Goal: Task Accomplishment & Management: Use online tool/utility

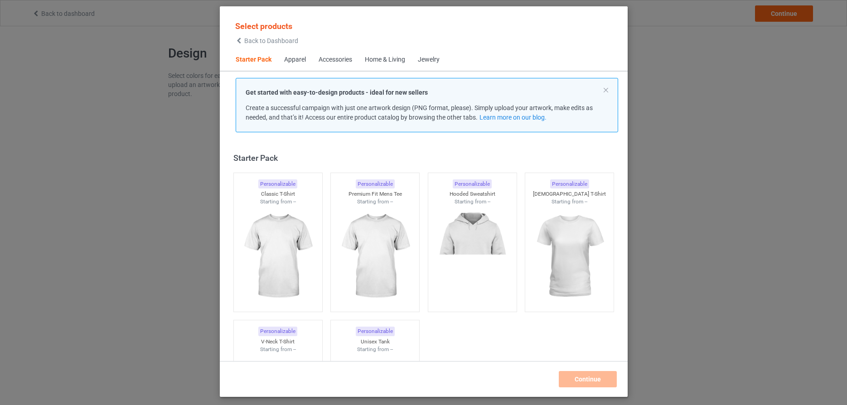
scroll to position [12, 0]
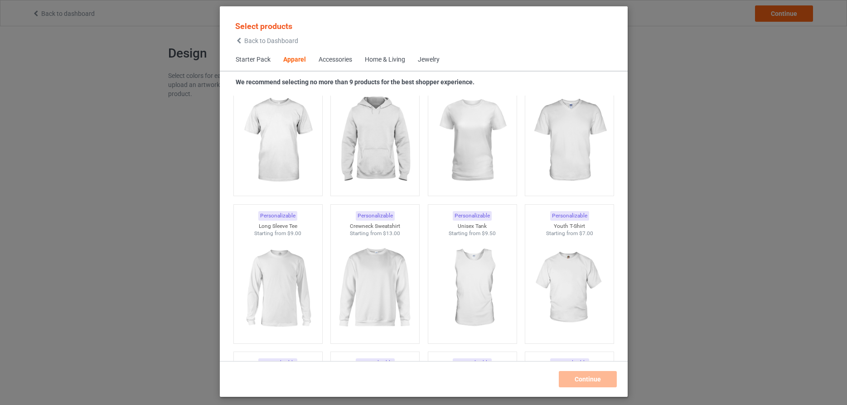
scroll to position [547, 0]
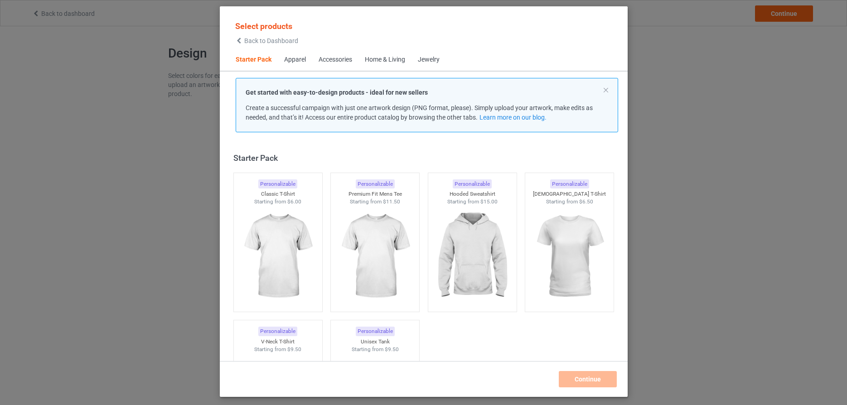
click at [430, 58] on div "Jewelry" at bounding box center [429, 59] width 22 height 9
click at [378, 57] on div "Home & Living" at bounding box center [385, 59] width 40 height 9
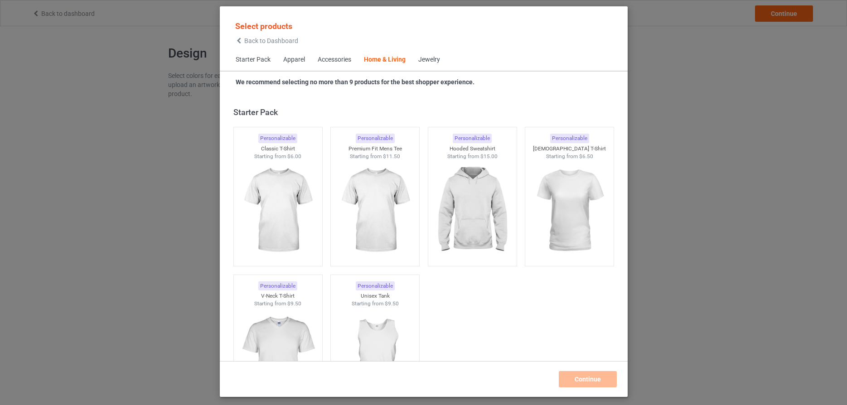
scroll to position [4088, 0]
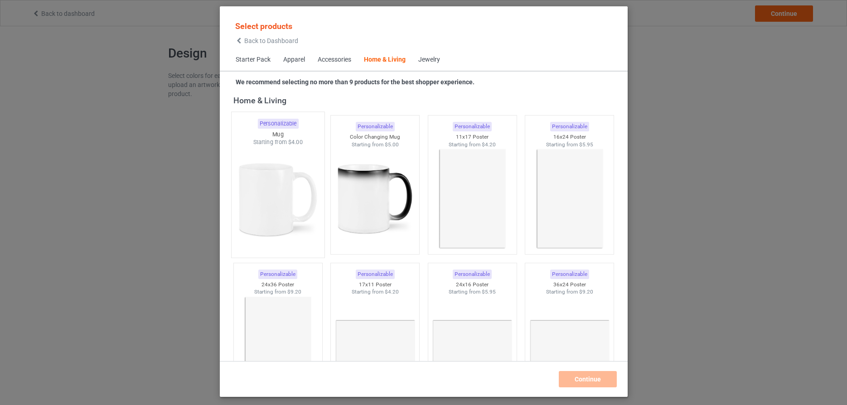
click at [271, 187] on img at bounding box center [277, 199] width 85 height 106
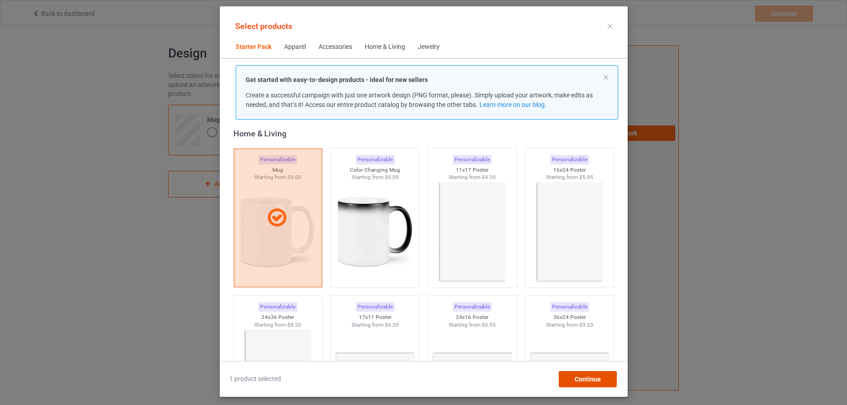
click at [593, 381] on span "Continue" at bounding box center [587, 379] width 26 height 7
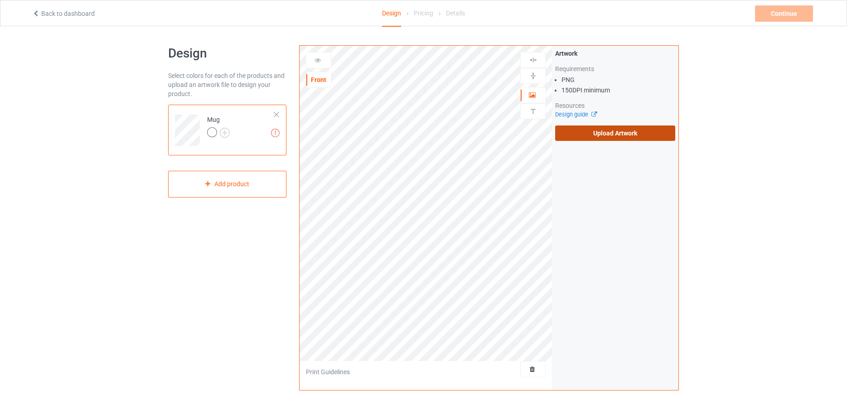
click at [617, 134] on label "Upload Artwork" at bounding box center [615, 133] width 120 height 15
click at [0, 0] on input "Upload Artwork" at bounding box center [0, 0] width 0 height 0
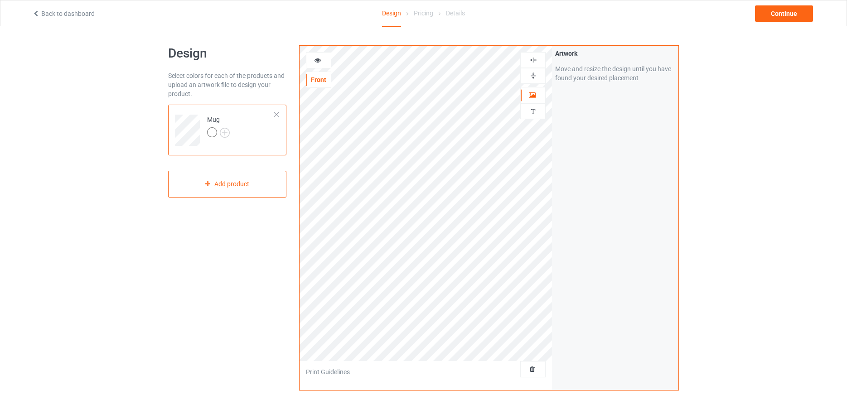
click at [534, 76] on img at bounding box center [533, 76] width 9 height 9
click at [317, 59] on icon at bounding box center [318, 59] width 8 height 6
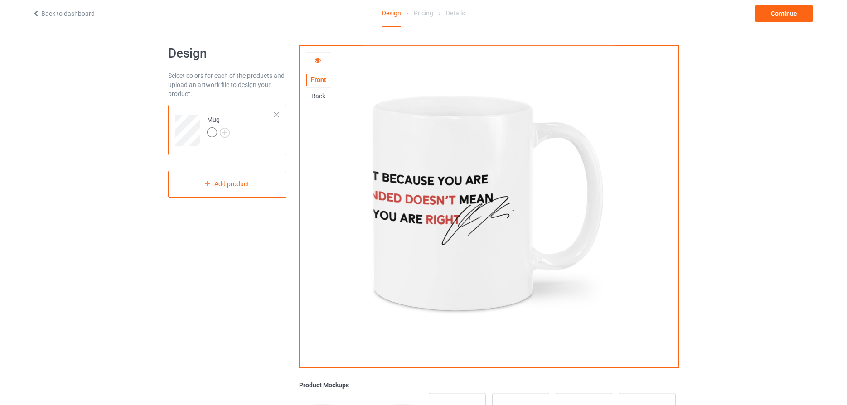
click at [317, 59] on icon at bounding box center [318, 59] width 8 height 6
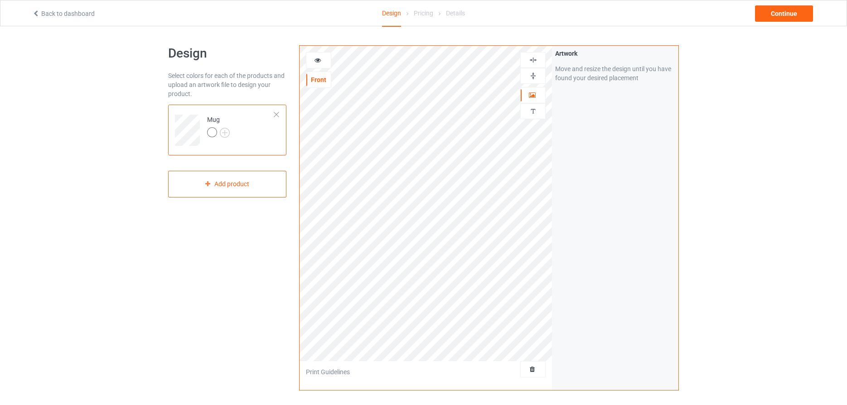
click at [317, 59] on icon at bounding box center [318, 59] width 8 height 6
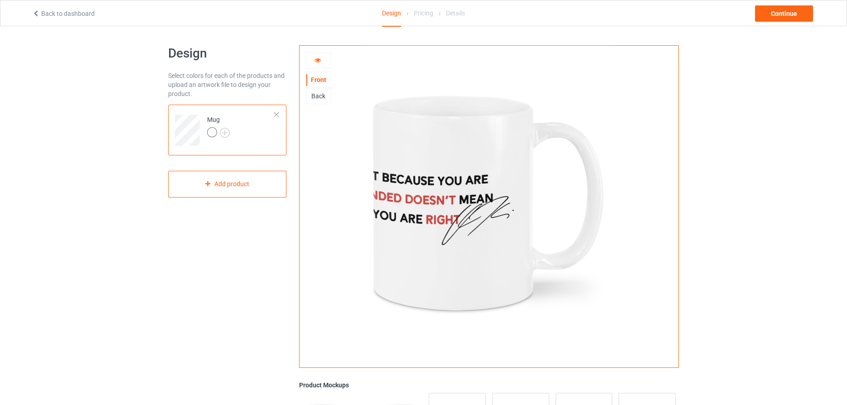
click at [320, 95] on div "Back" at bounding box center [318, 96] width 24 height 9
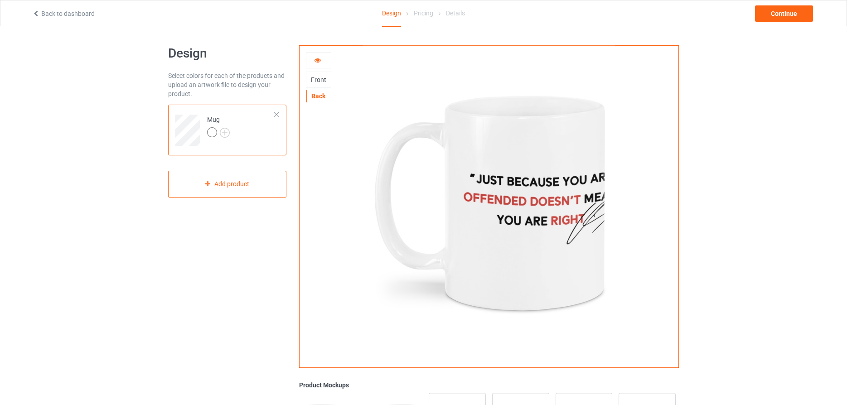
click at [318, 79] on div "Front" at bounding box center [318, 79] width 24 height 9
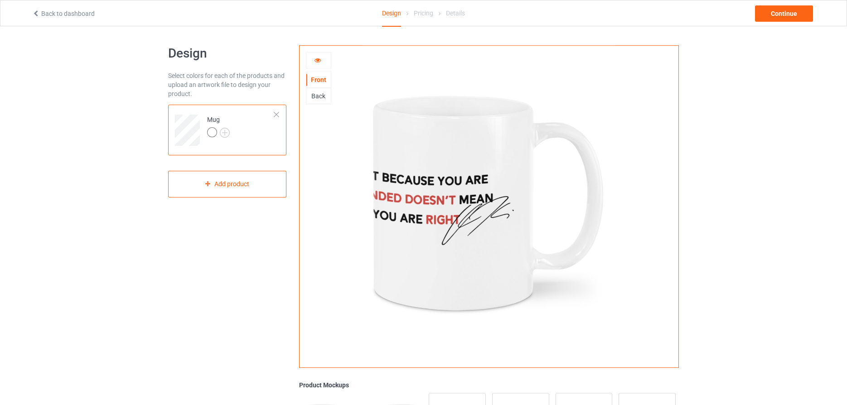
click at [317, 58] on icon at bounding box center [318, 59] width 8 height 6
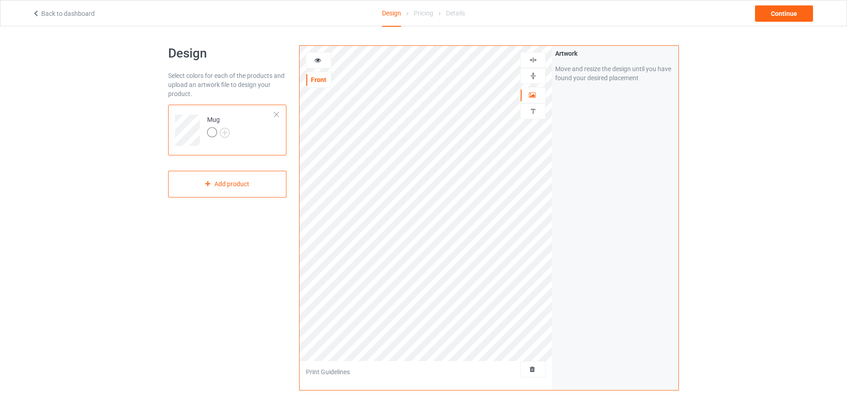
click at [532, 77] on img at bounding box center [533, 76] width 9 height 9
click at [317, 61] on icon at bounding box center [318, 59] width 8 height 6
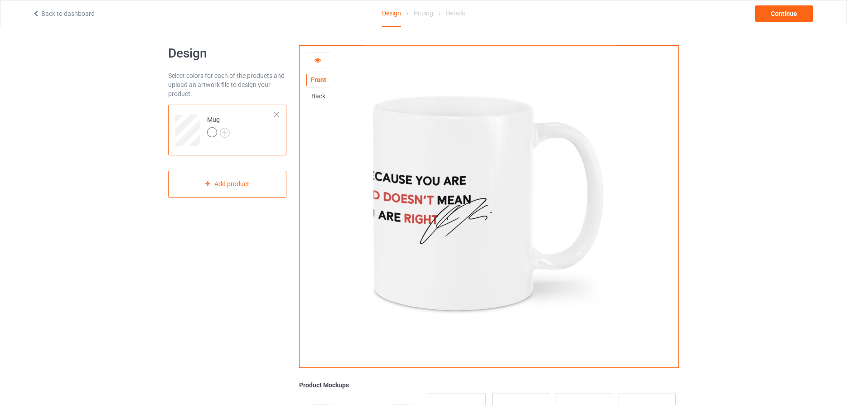
click at [317, 61] on icon at bounding box center [318, 59] width 8 height 6
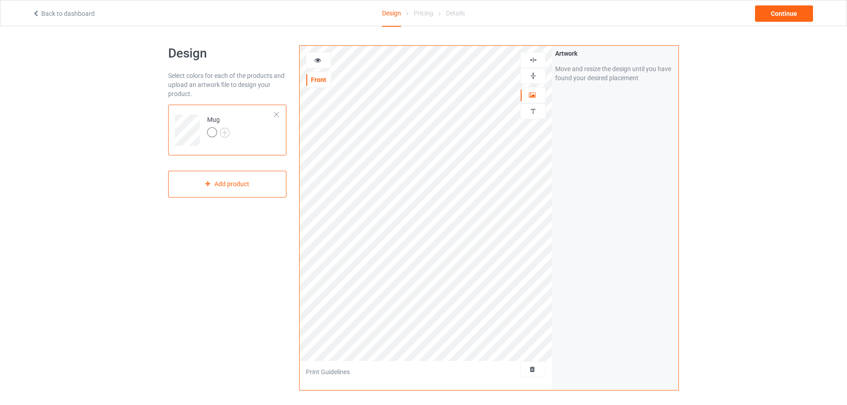
click at [318, 61] on icon at bounding box center [318, 59] width 8 height 6
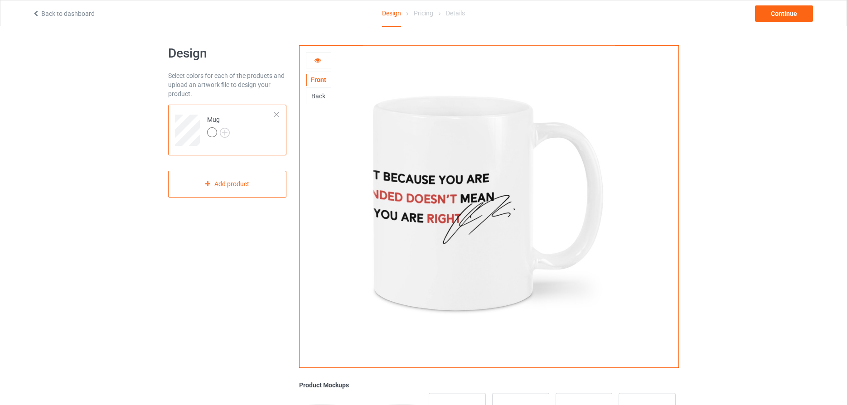
click at [318, 61] on icon at bounding box center [318, 59] width 8 height 6
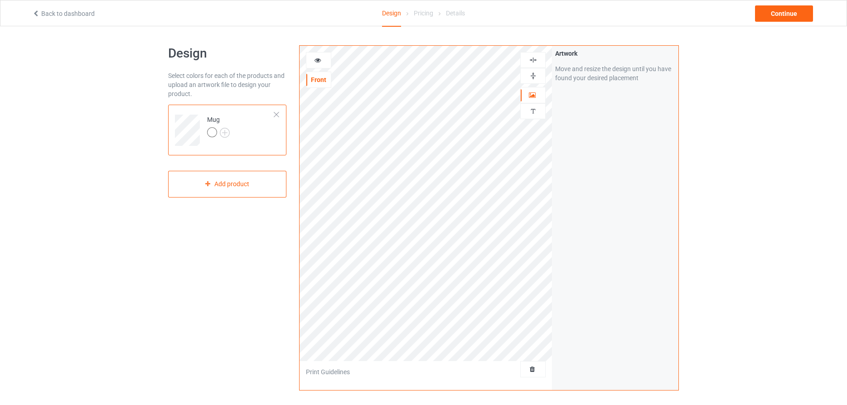
click at [318, 60] on icon at bounding box center [318, 59] width 8 height 6
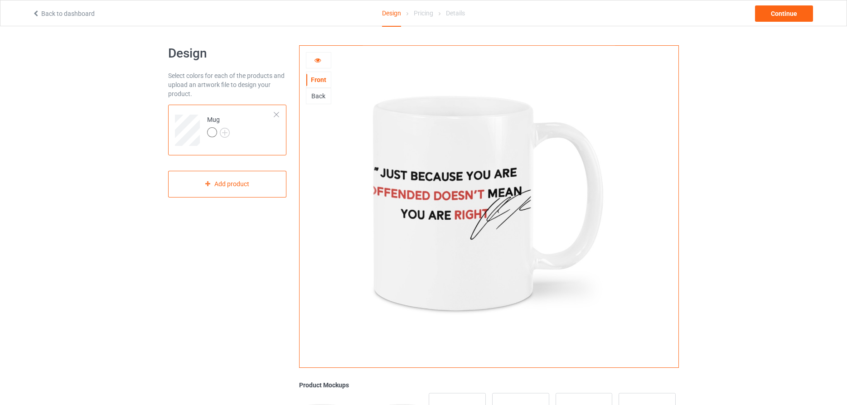
click at [318, 60] on icon at bounding box center [318, 59] width 8 height 6
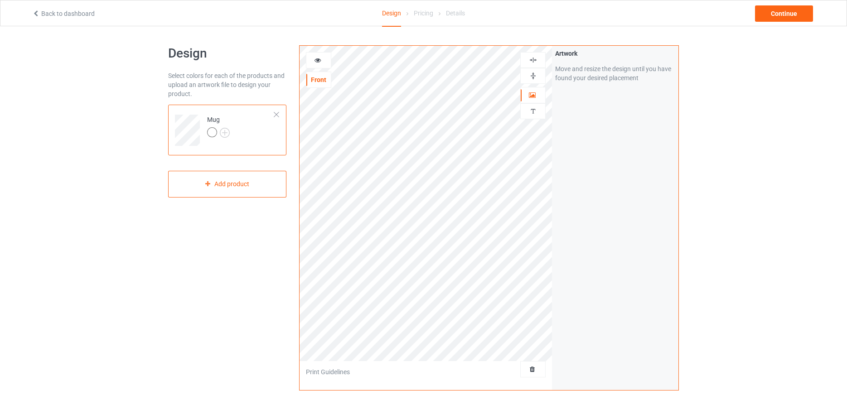
click at [315, 59] on icon at bounding box center [318, 59] width 8 height 6
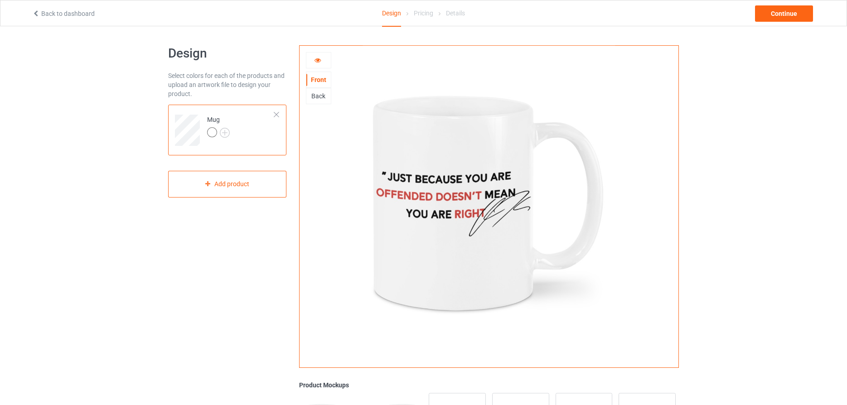
click at [318, 60] on icon at bounding box center [318, 59] width 8 height 6
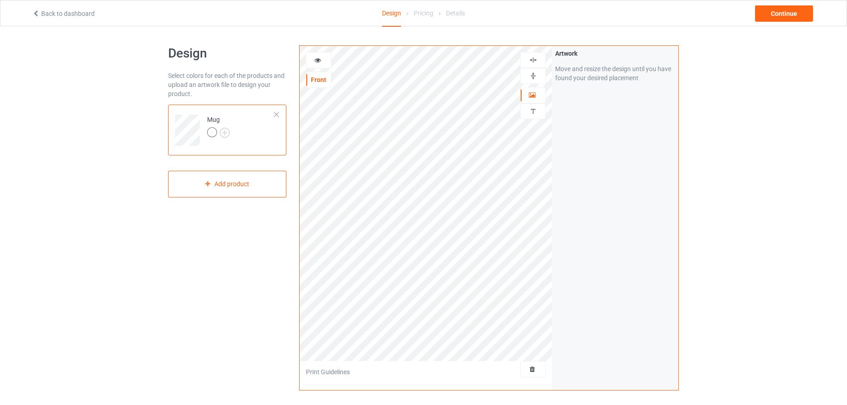
click at [319, 58] on icon at bounding box center [318, 59] width 8 height 6
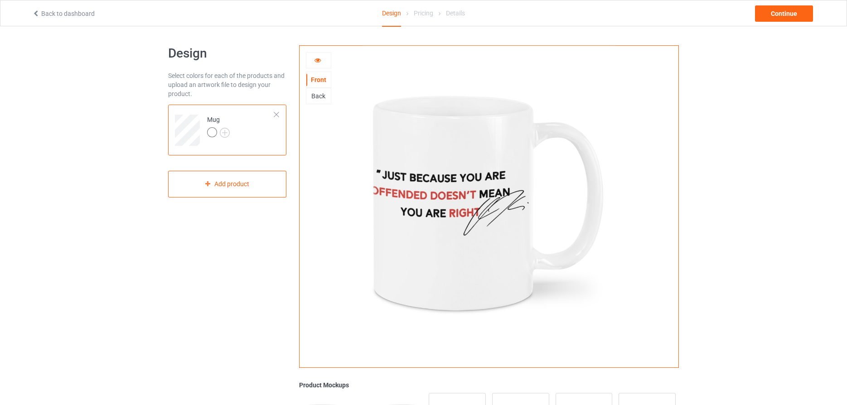
click at [319, 58] on icon at bounding box center [318, 59] width 8 height 6
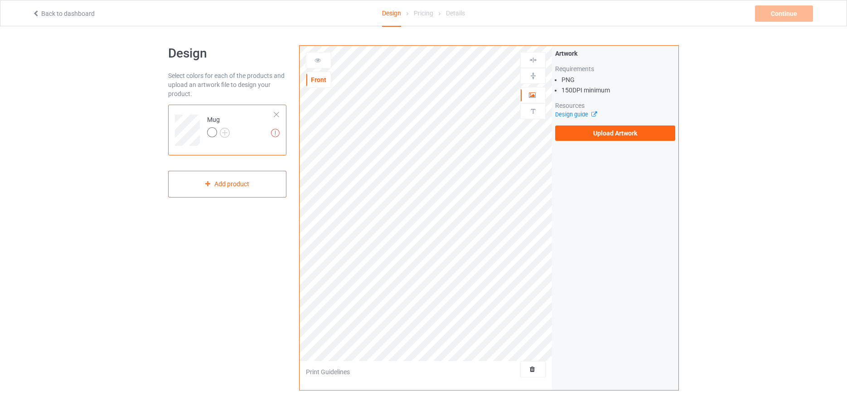
click at [276, 114] on div at bounding box center [276, 114] width 6 height 6
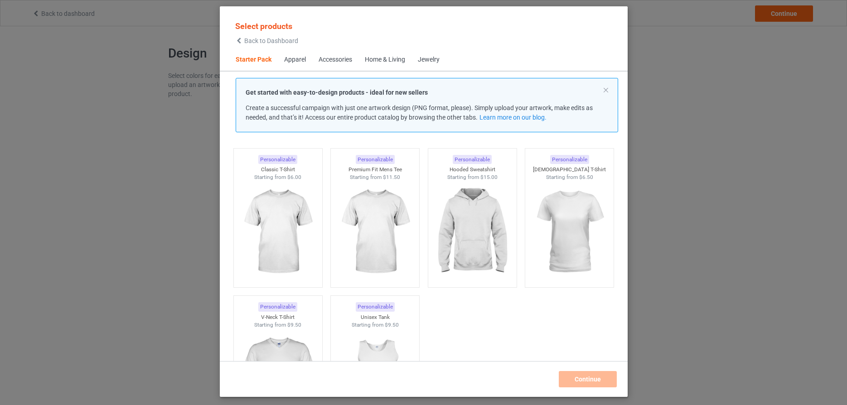
scroll to position [24, 0]
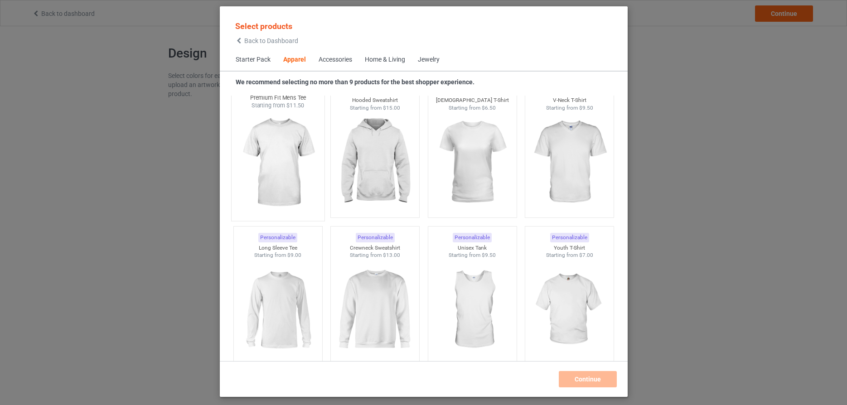
scroll to position [387, 0]
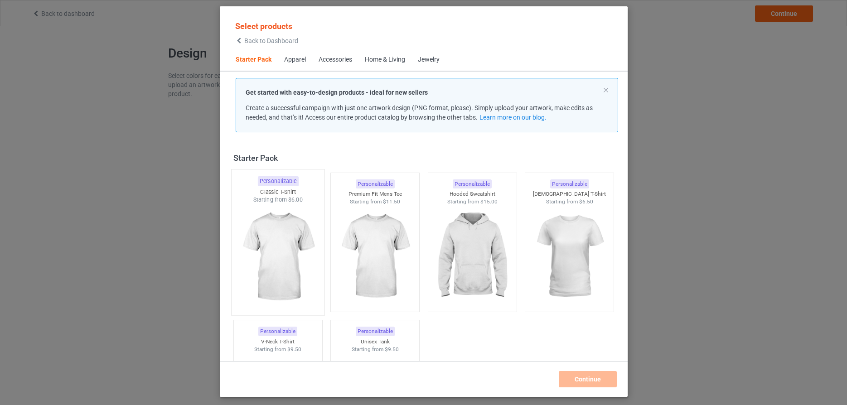
click at [277, 232] on img at bounding box center [277, 257] width 85 height 106
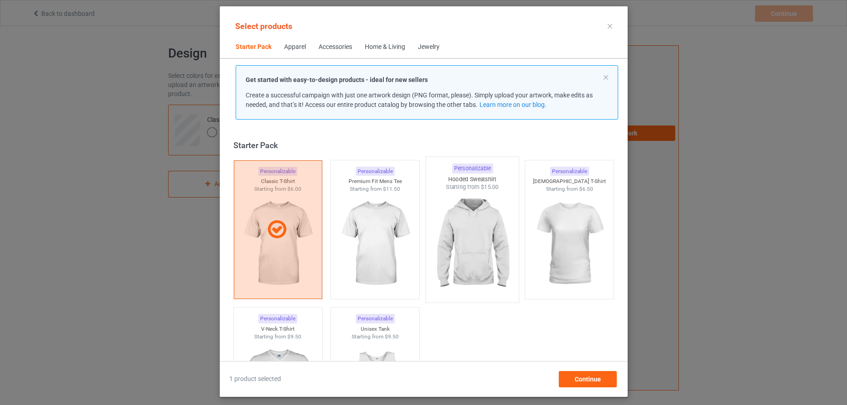
click at [474, 228] on img at bounding box center [472, 244] width 85 height 106
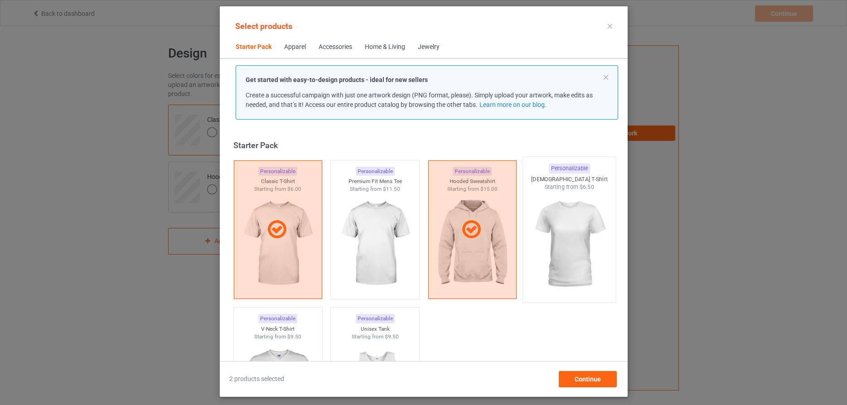
click at [569, 232] on img at bounding box center [569, 244] width 85 height 106
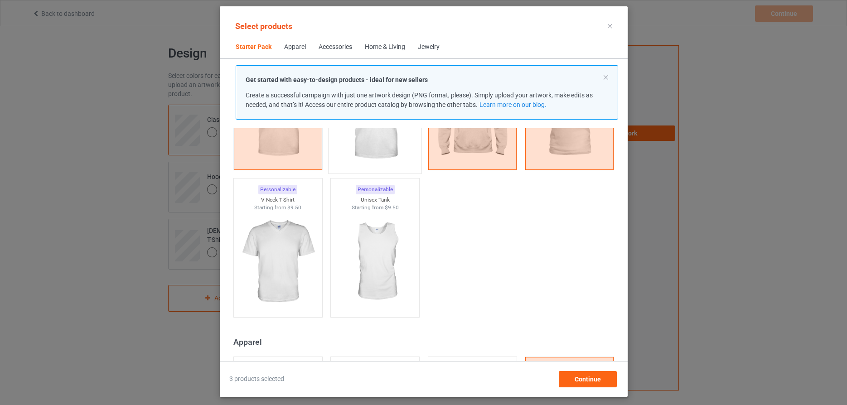
scroll to position [131, 0]
click at [375, 242] on img at bounding box center [374, 261] width 85 height 106
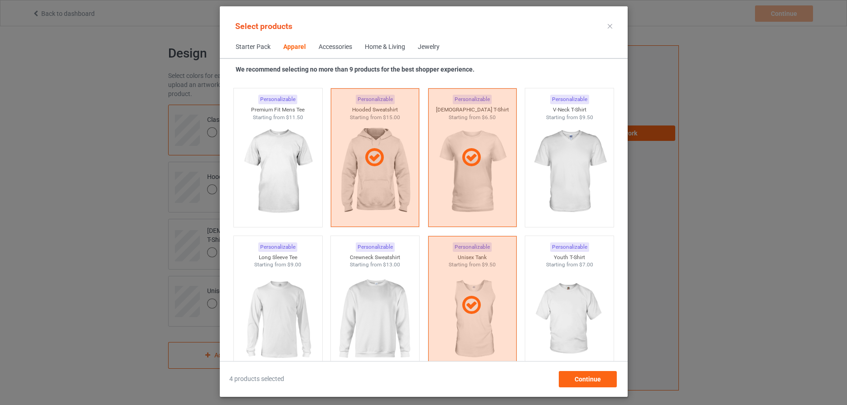
scroll to position [499, 0]
click at [377, 298] on img at bounding box center [374, 320] width 85 height 106
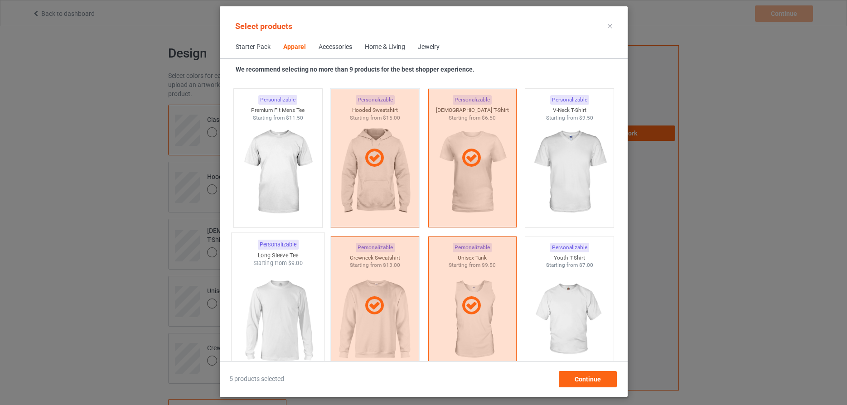
click at [276, 296] on img at bounding box center [277, 320] width 85 height 106
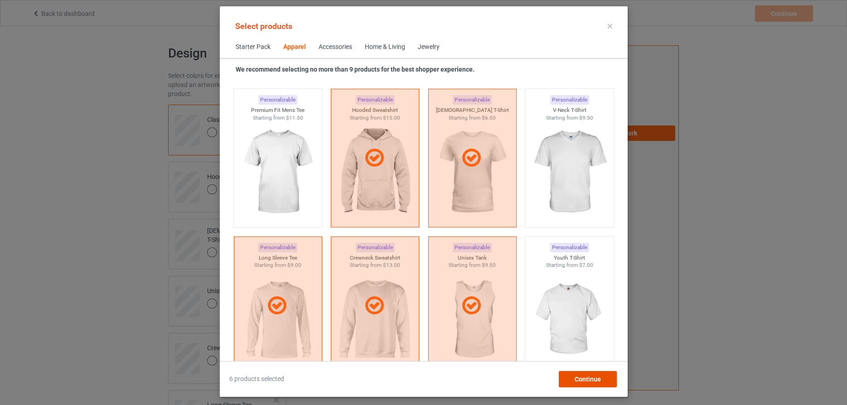
click at [582, 383] on div "Continue" at bounding box center [587, 379] width 58 height 16
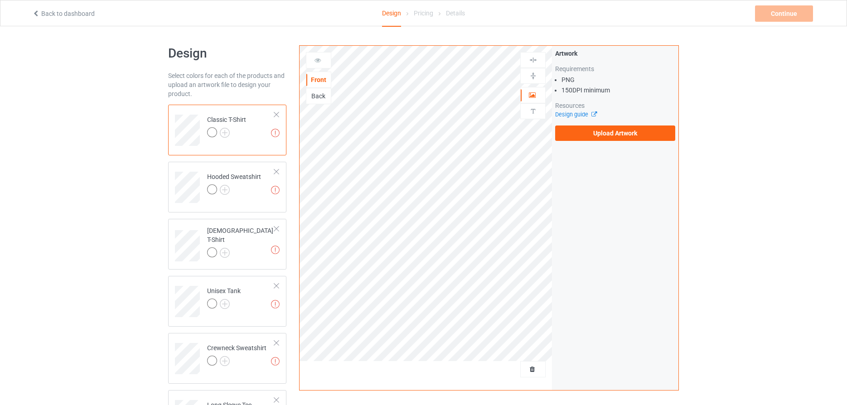
click at [278, 113] on div at bounding box center [276, 114] width 6 height 6
click at [278, 169] on div at bounding box center [276, 172] width 6 height 6
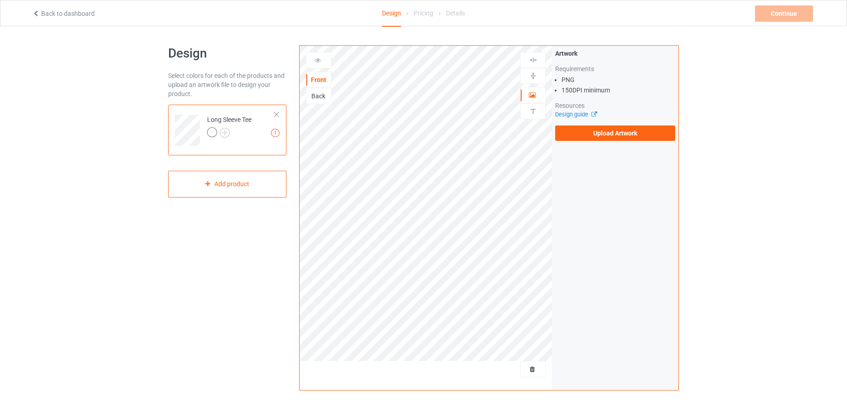
click at [278, 113] on div at bounding box center [276, 114] width 6 height 6
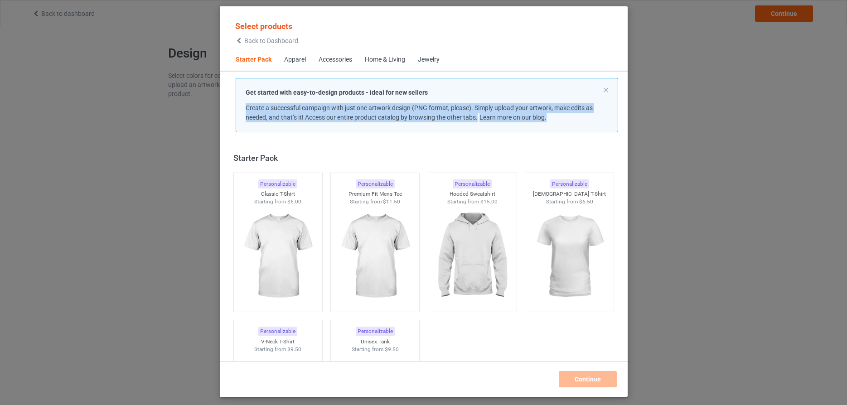
click at [278, 113] on span "Create a successful campaign with just one artwork design (PNG format, please).…" at bounding box center [419, 112] width 347 height 17
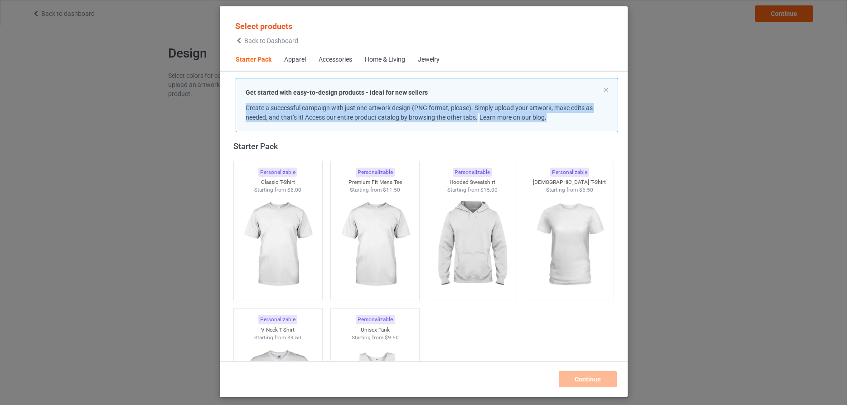
click at [270, 42] on span "Back to Dashboard" at bounding box center [271, 40] width 54 height 7
